Goal: Task Accomplishment & Management: Complete application form

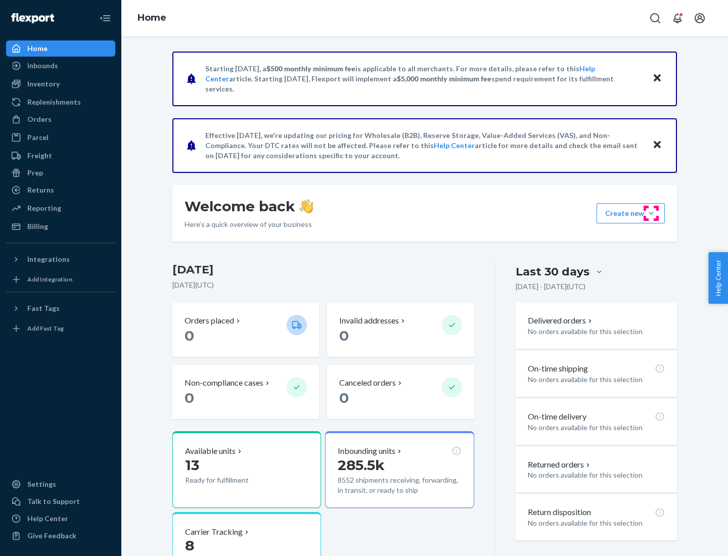
click at [651, 213] on button "Create new Create new inbound Create new order Create new product" at bounding box center [630, 213] width 68 height 20
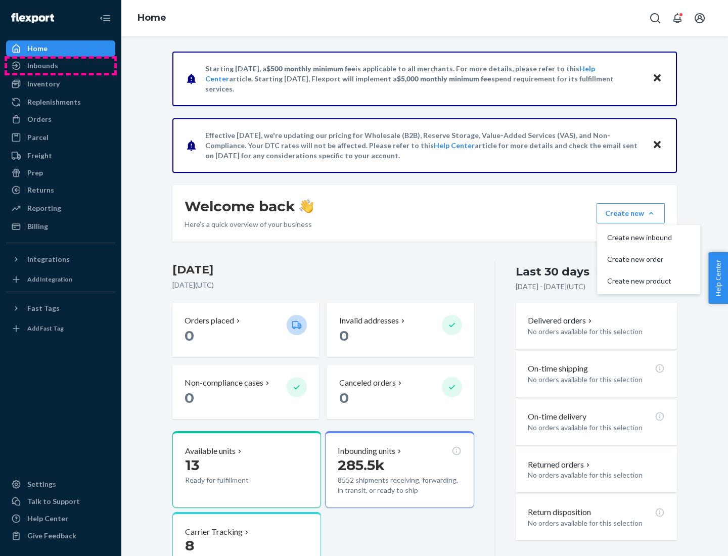
click at [61, 66] on div "Inbounds" at bounding box center [60, 66] width 107 height 14
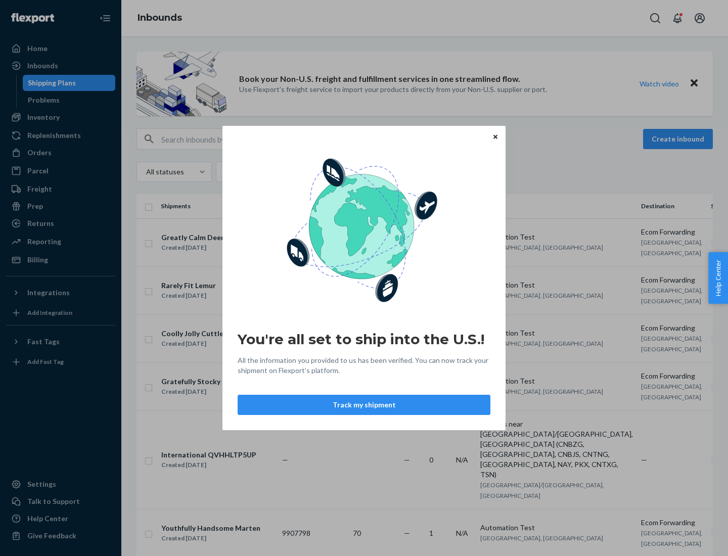
click at [61, 117] on div "You're all set to ship into the U.S.! All the information you provided to us ha…" at bounding box center [364, 278] width 728 height 556
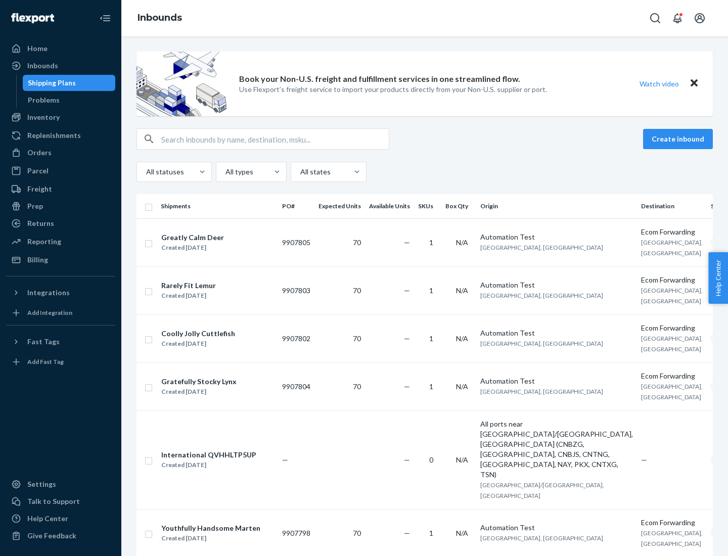
click at [425, 18] on div "Inbounds" at bounding box center [424, 18] width 606 height 36
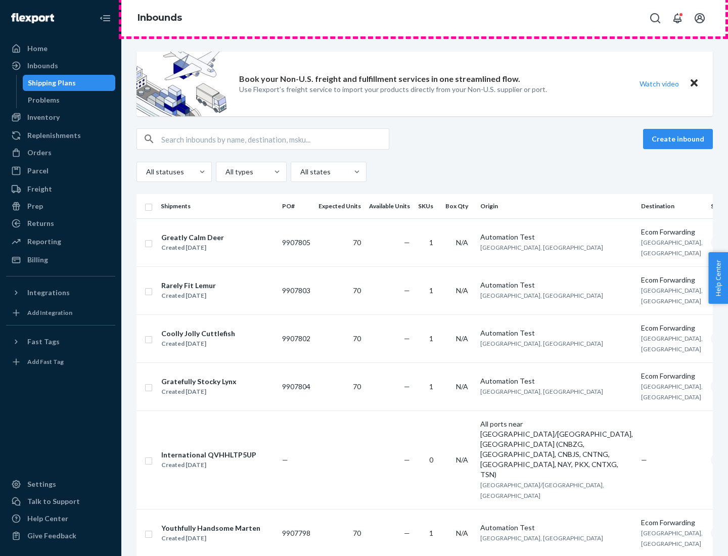
click at [425, 18] on div "Inbounds" at bounding box center [424, 18] width 606 height 36
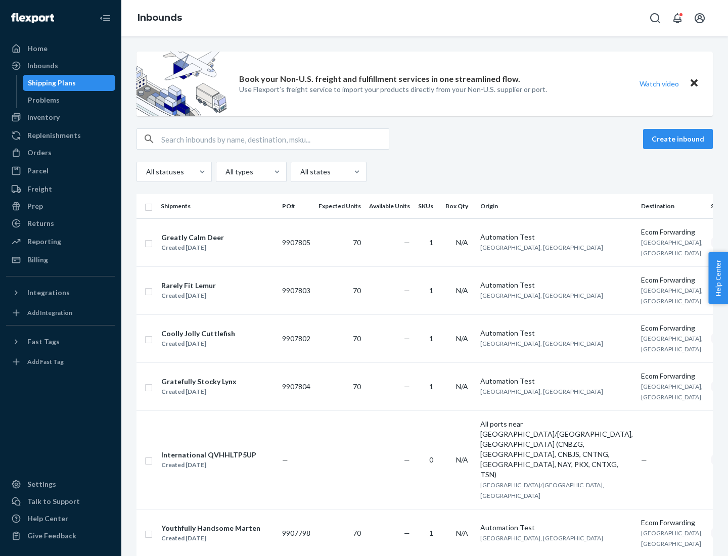
click at [425, 172] on div "All statuses All types All states" at bounding box center [424, 172] width 576 height 20
click at [50, 83] on div "Shipping Plans" at bounding box center [52, 83] width 48 height 10
click at [679, 139] on button "Create inbound" at bounding box center [678, 139] width 70 height 20
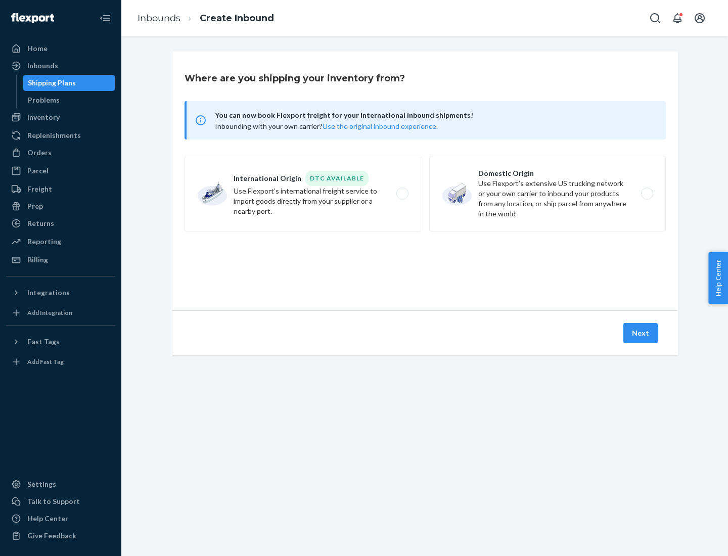
click at [303, 194] on label "International Origin DTC Available Use Flexport's international freight service…" at bounding box center [302, 194] width 237 height 76
click at [402, 194] on input "International Origin DTC Available Use Flexport's international freight service…" at bounding box center [405, 194] width 7 height 7
radio input "true"
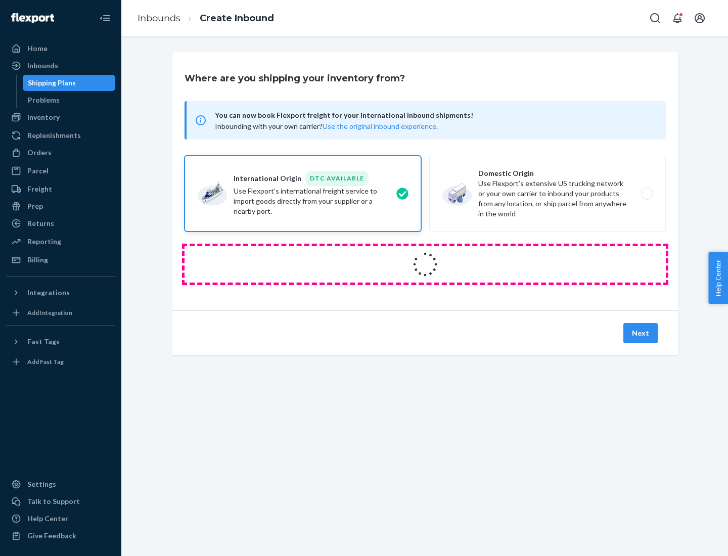
click at [425, 264] on icon at bounding box center [425, 265] width 30 height 30
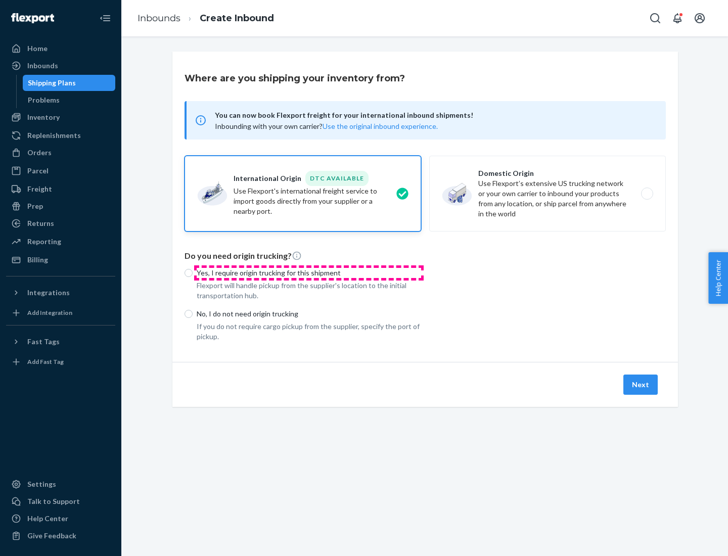
click at [309, 272] on p "Yes, I require origin trucking for this shipment" at bounding box center [309, 273] width 224 height 10
click at [193, 272] on input "Yes, I require origin trucking for this shipment" at bounding box center [188, 273] width 8 height 8
radio input "true"
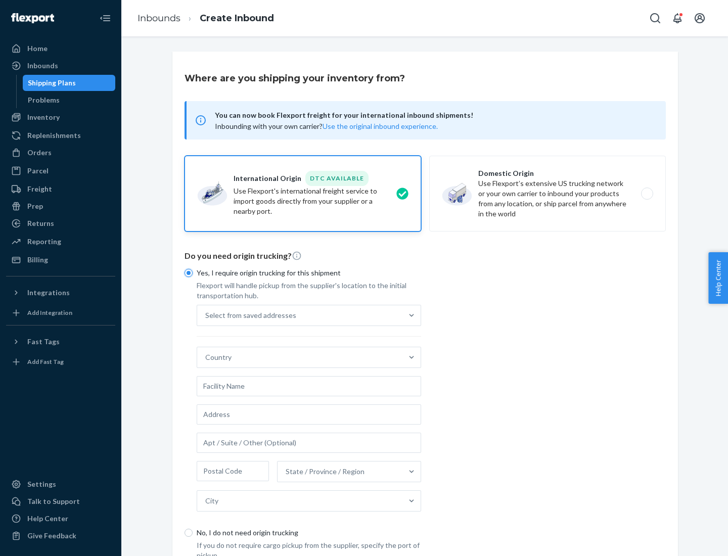
scroll to position [19, 0]
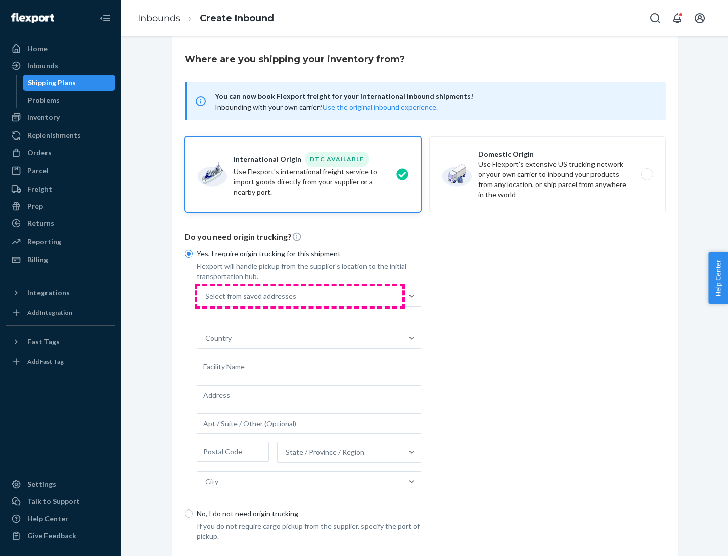
click at [300, 296] on div "Select from saved addresses" at bounding box center [299, 296] width 205 height 20
click at [206, 296] on input "Select from saved addresses" at bounding box center [205, 296] width 1 height 10
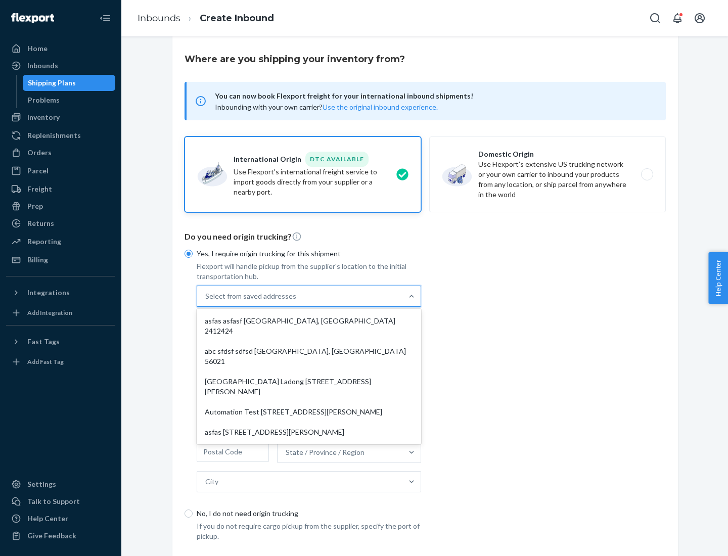
scroll to position [44, 0]
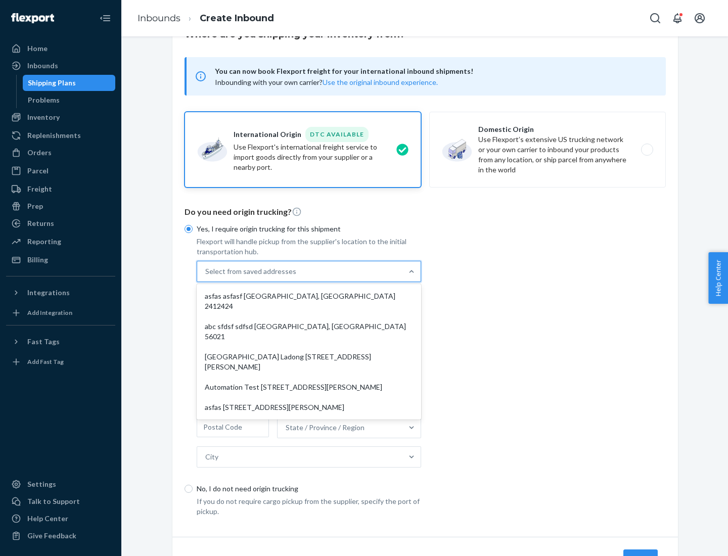
click at [309, 296] on div "asfas asfasf [GEOGRAPHIC_DATA], [GEOGRAPHIC_DATA] 2412424" at bounding box center [309, 301] width 220 height 30
click at [206, 276] on input "option asfas asfasf [GEOGRAPHIC_DATA], [GEOGRAPHIC_DATA] 2412424 focused, 1 of …" at bounding box center [205, 271] width 1 height 10
type input "asfas"
type input "asfasf"
type input "2412424"
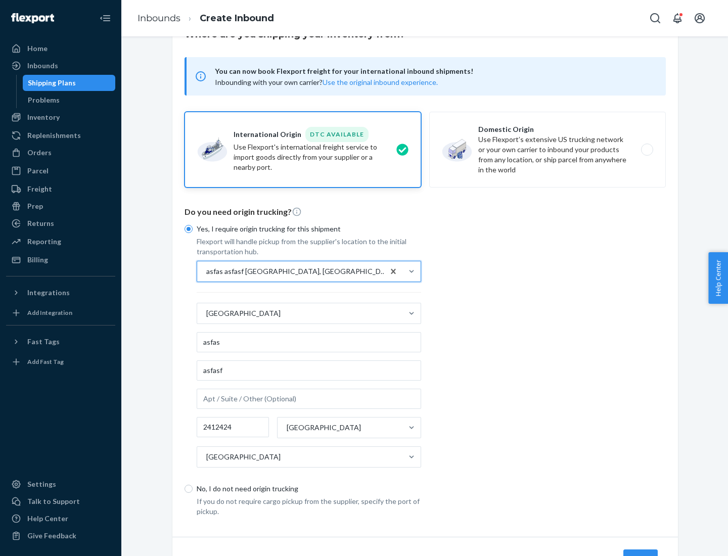
scroll to position [94, 0]
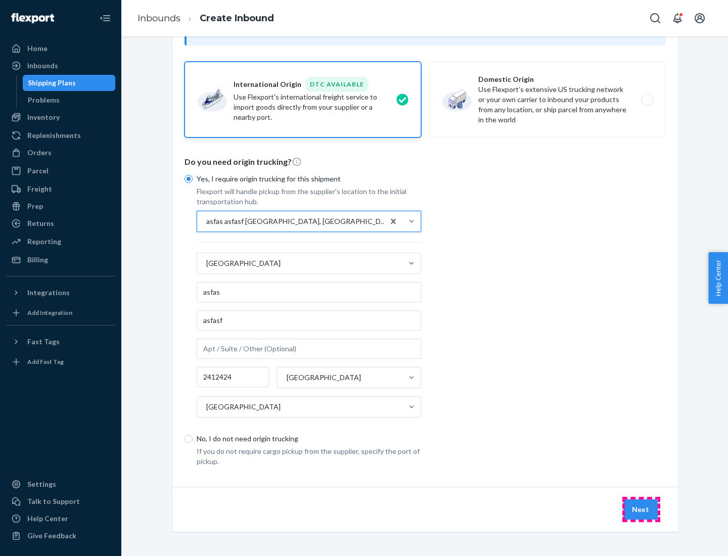
click at [641, 509] on button "Next" at bounding box center [640, 509] width 34 height 20
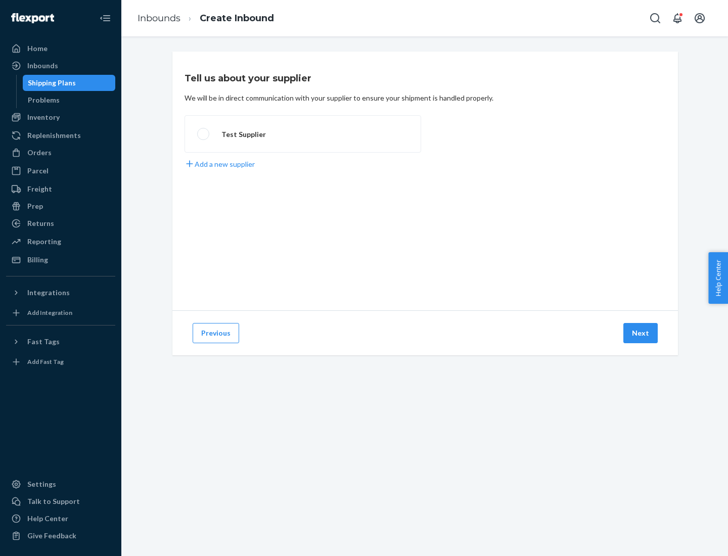
click at [303, 134] on label "Test Supplier" at bounding box center [302, 133] width 237 height 37
click at [204, 134] on input "Test Supplier" at bounding box center [200, 134] width 7 height 7
radio input "true"
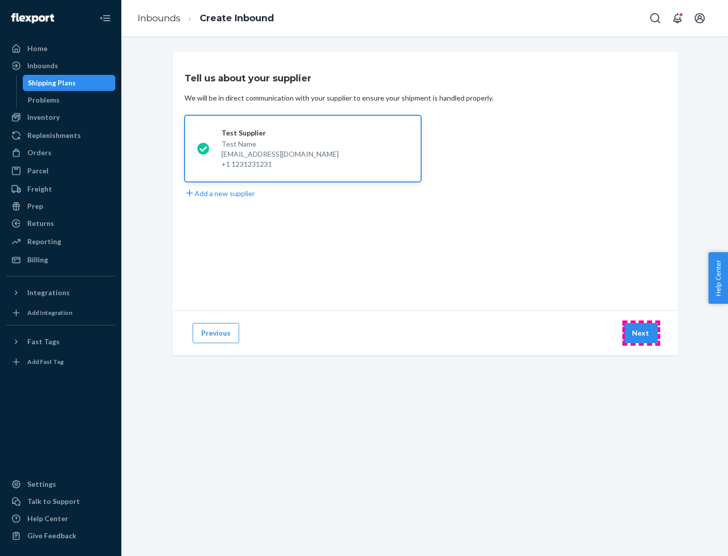
click at [641, 333] on button "Next" at bounding box center [640, 333] width 34 height 20
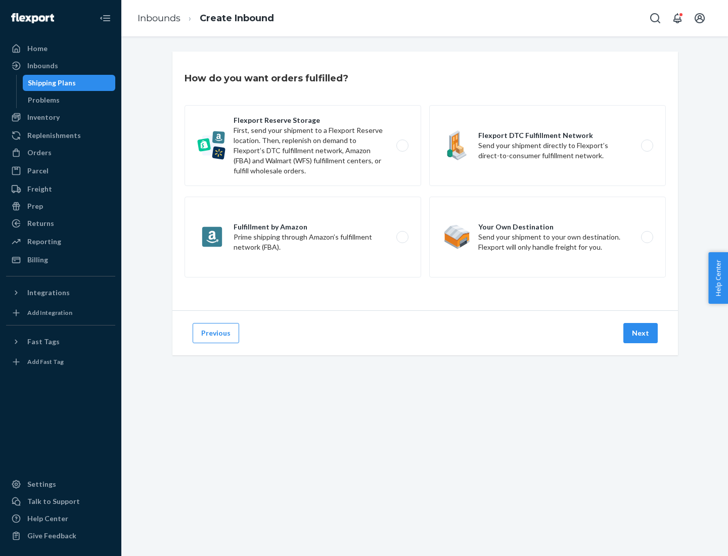
click at [303, 237] on label "Fulfillment by Amazon Prime shipping through Amazon’s fulfillment network (FBA)." at bounding box center [302, 237] width 237 height 81
click at [402, 237] on input "Fulfillment by Amazon Prime shipping through Amazon’s fulfillment network (FBA)." at bounding box center [405, 237] width 7 height 7
radio input "true"
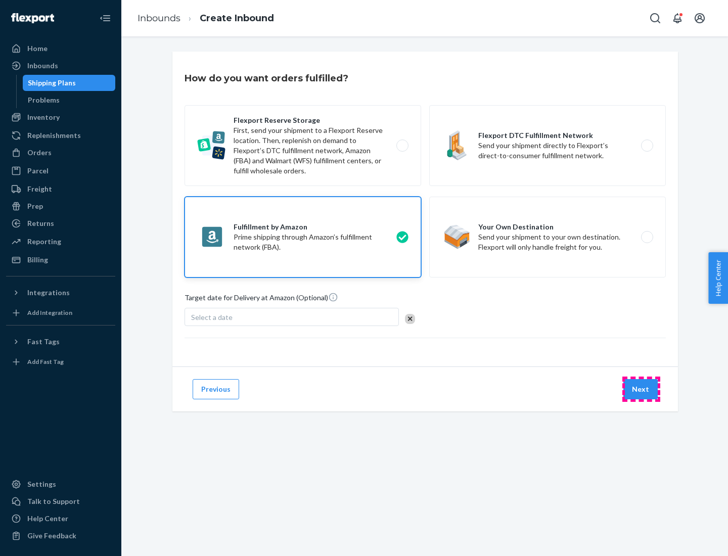
click at [641, 389] on button "Next" at bounding box center [640, 389] width 34 height 20
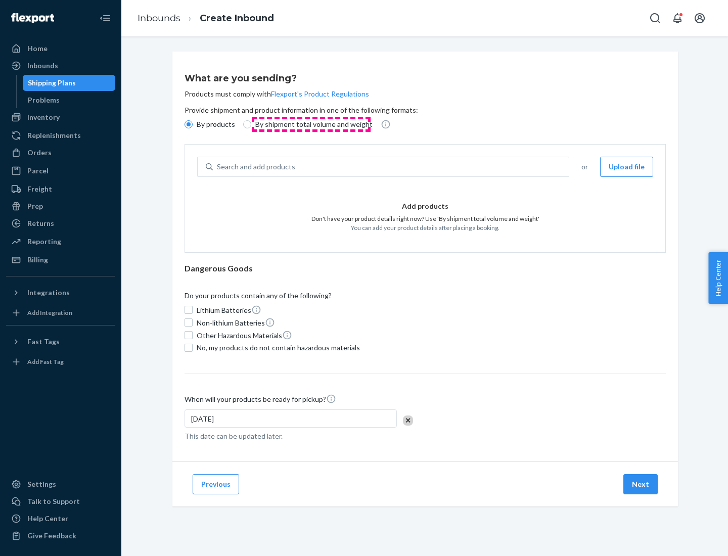
click at [311, 124] on p "By shipment total volume and weight" at bounding box center [313, 124] width 117 height 10
click at [251, 124] on input "By shipment total volume and weight" at bounding box center [247, 124] width 8 height 8
radio input "true"
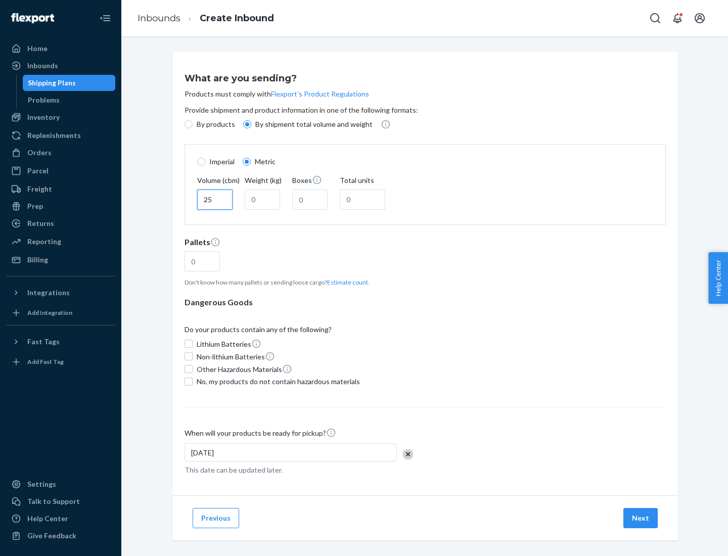
type input "25"
type input "100"
type input "50"
type input "500"
click at [345, 282] on button "Estimate count" at bounding box center [347, 282] width 41 height 9
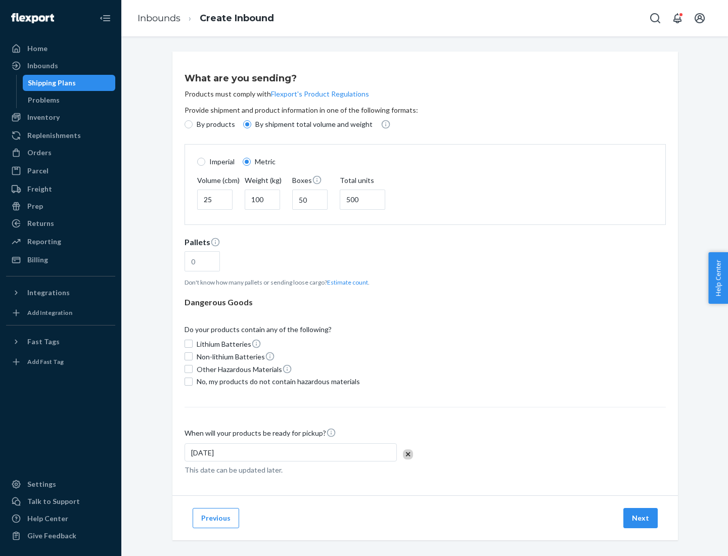
type input "16"
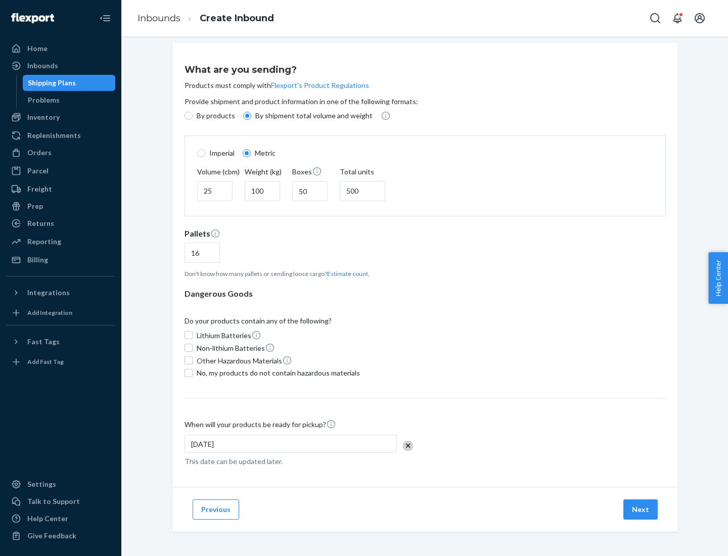
click at [276, 372] on span "No, my products do not contain hazardous materials" at bounding box center [278, 373] width 163 height 10
click at [193, 372] on input "No, my products do not contain hazardous materials" at bounding box center [188, 373] width 8 height 8
checkbox input "true"
click at [641, 509] on button "Next" at bounding box center [640, 509] width 34 height 20
